Goal: Task Accomplishment & Management: Use online tool/utility

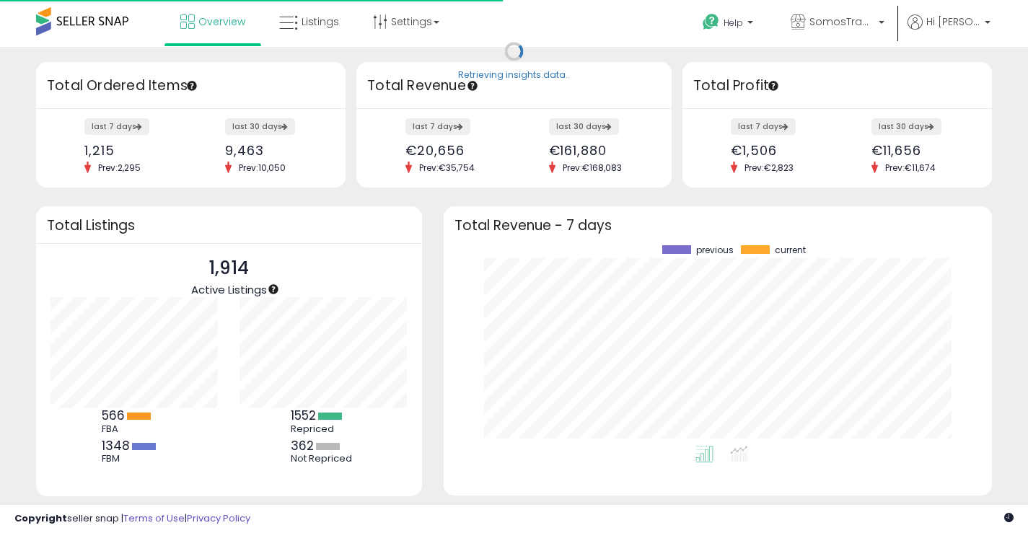
scroll to position [201, 520]
click at [318, 19] on span "Listings" at bounding box center [321, 21] width 38 height 14
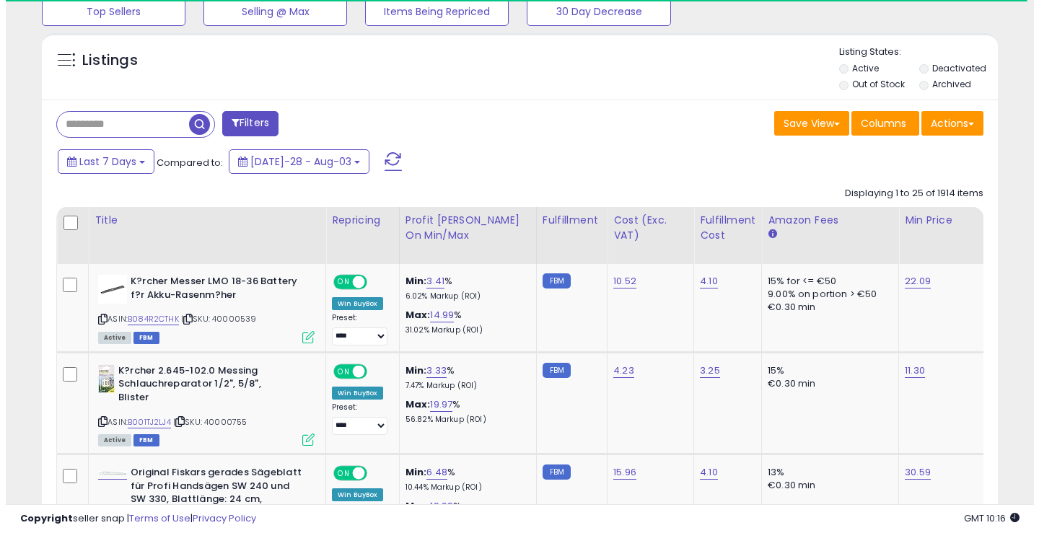
scroll to position [499, 0]
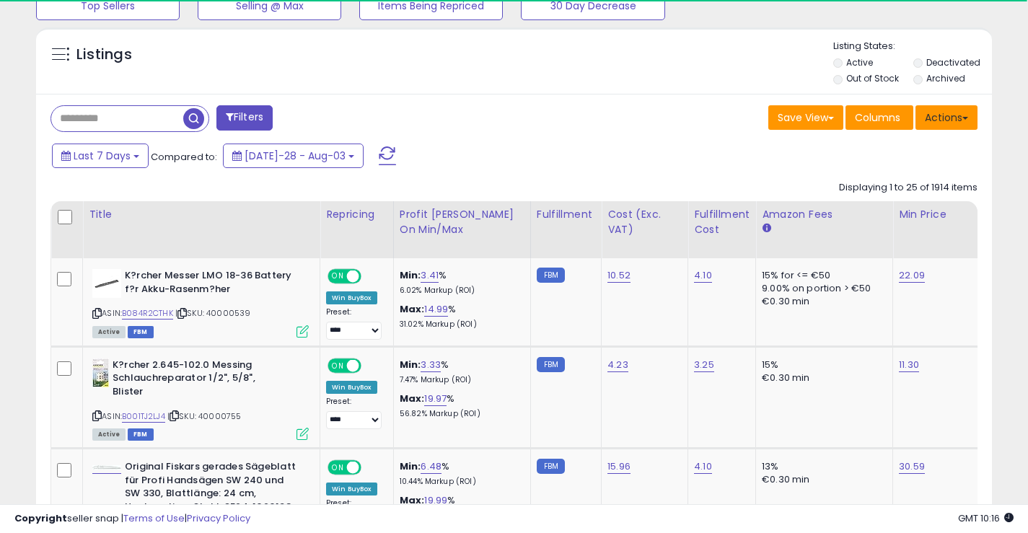
click at [946, 111] on button "Actions" at bounding box center [947, 117] width 62 height 25
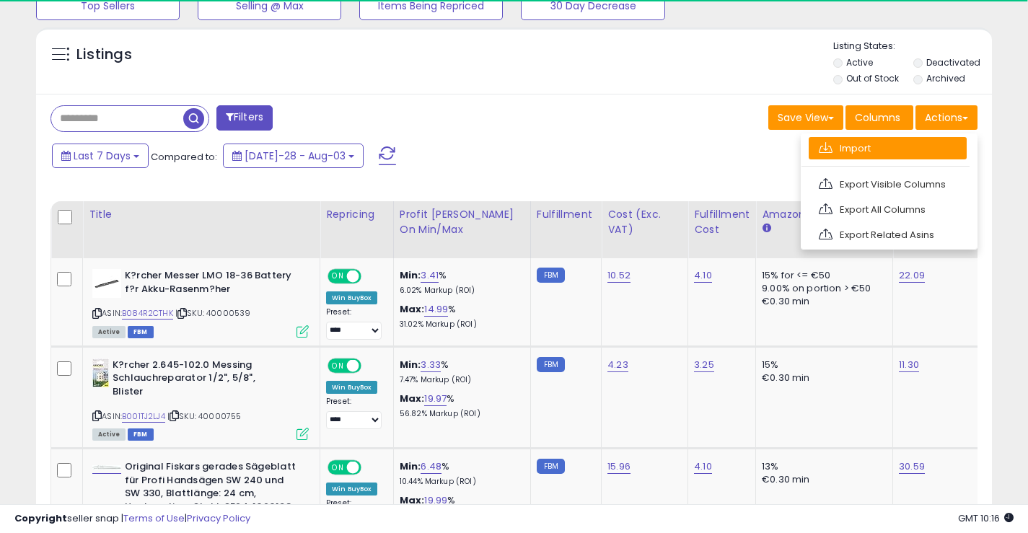
click at [893, 145] on link "Import" at bounding box center [888, 148] width 158 height 22
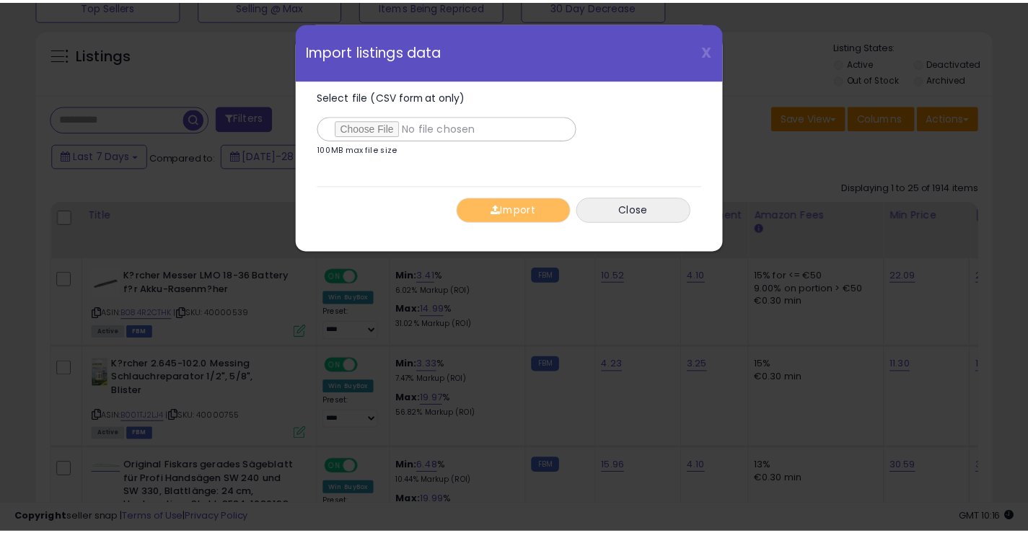
scroll to position [296, 560]
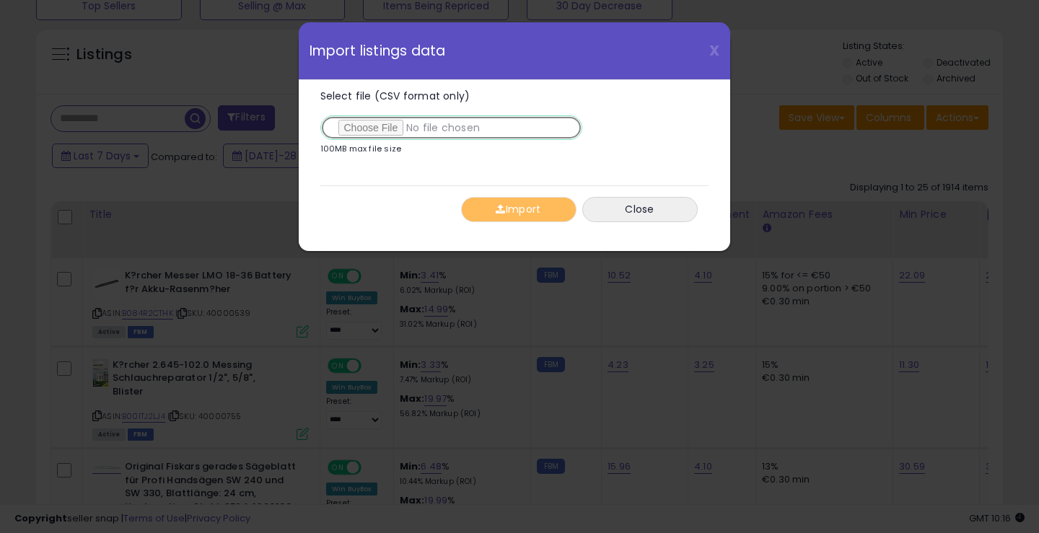
click at [410, 130] on input "Select file (CSV format only)" at bounding box center [451, 127] width 262 height 25
type input "**********"
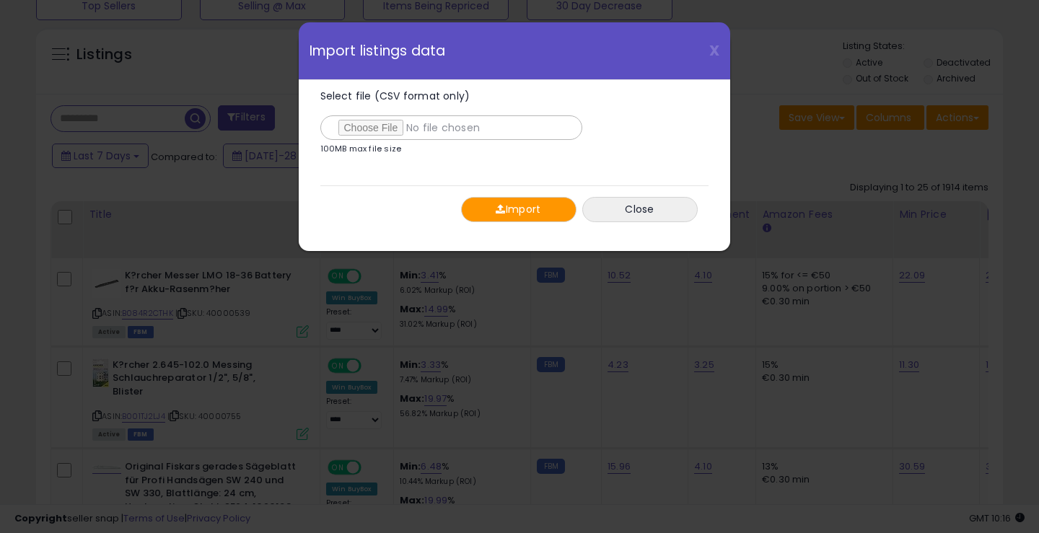
click at [516, 204] on button "Import" at bounding box center [518, 209] width 115 height 25
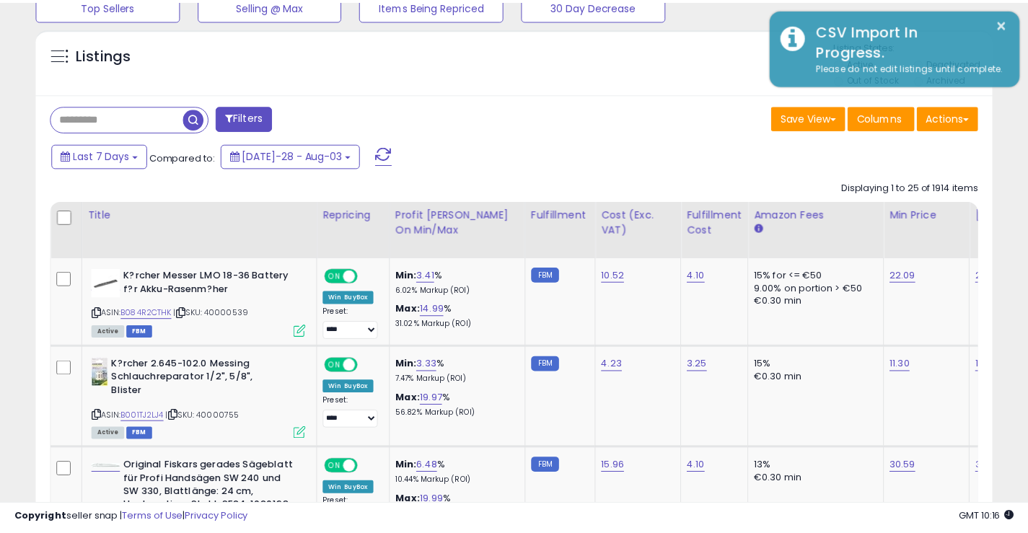
scroll to position [721392, 721134]
